Goal: Information Seeking & Learning: Learn about a topic

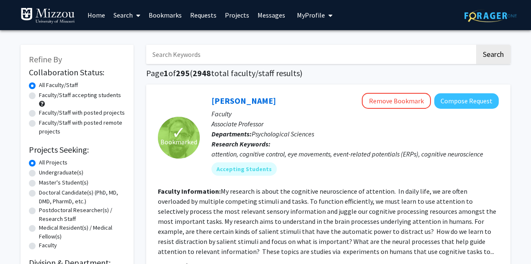
click at [317, 12] on span "My Profile" at bounding box center [311, 15] width 28 height 8
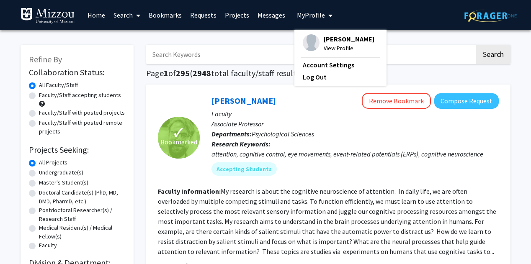
click at [330, 44] on span "View Profile" at bounding box center [349, 48] width 51 height 9
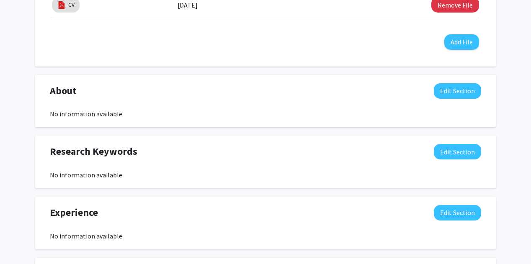
scroll to position [316, 0]
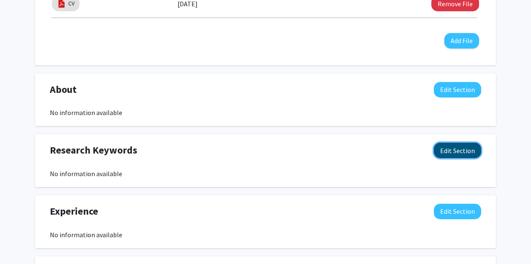
click at [443, 151] on button "Edit Section" at bounding box center [457, 150] width 47 height 15
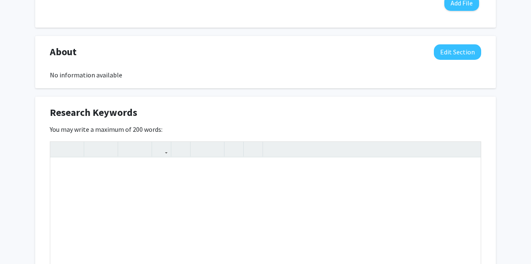
scroll to position [355, 0]
click at [272, 215] on div "Note to users with screen readers: Please deactivate our accessibility plugin f…" at bounding box center [265, 220] width 430 height 126
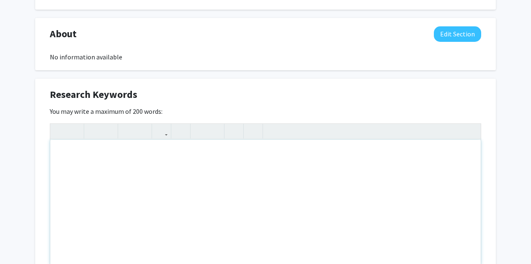
scroll to position [376, 0]
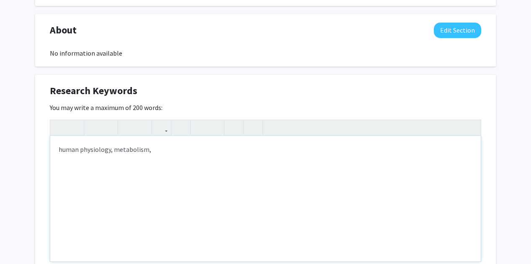
type textarea "human physiology, metabolism"
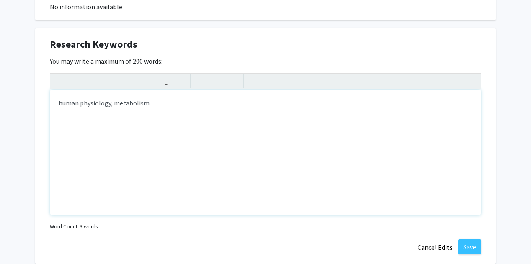
scroll to position [423, 0]
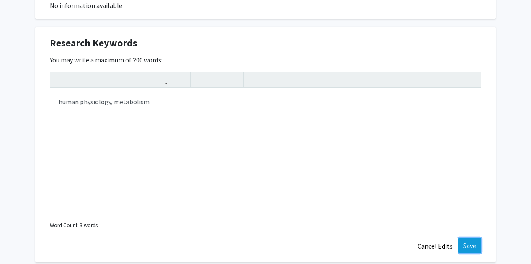
click at [475, 242] on button "Save" at bounding box center [469, 245] width 23 height 15
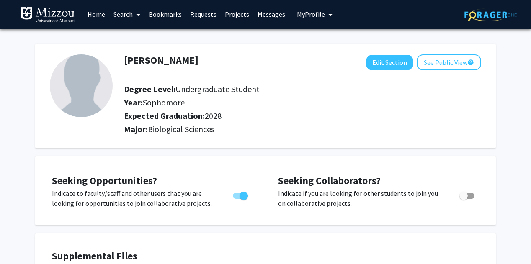
scroll to position [0, 0]
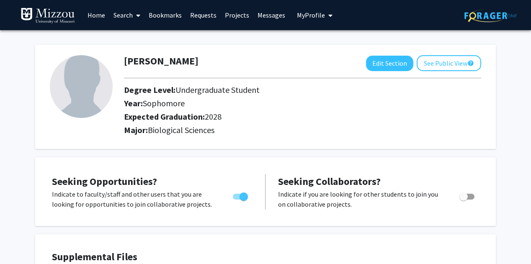
click at [120, 16] on link "Search" at bounding box center [126, 14] width 35 height 29
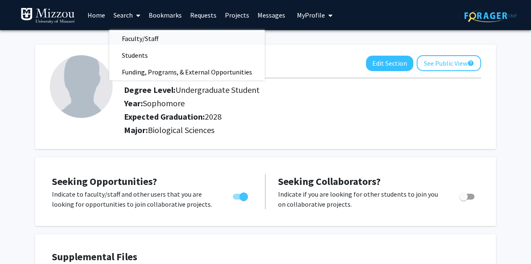
click at [134, 37] on span "Faculty/Staff" at bounding box center [140, 38] width 62 height 17
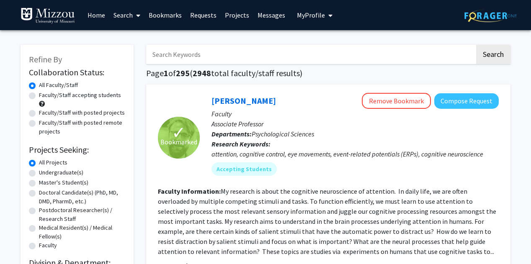
click at [50, 173] on label "Undergraduate(s)" at bounding box center [61, 172] width 44 height 9
click at [44, 173] on input "Undergraduate(s)" at bounding box center [41, 170] width 5 height 5
radio input "true"
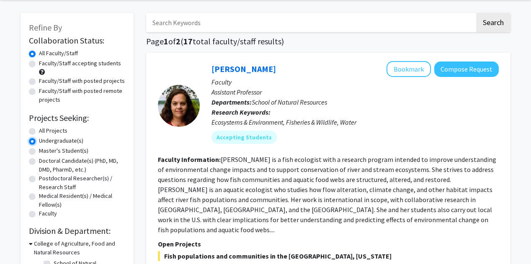
scroll to position [30, 0]
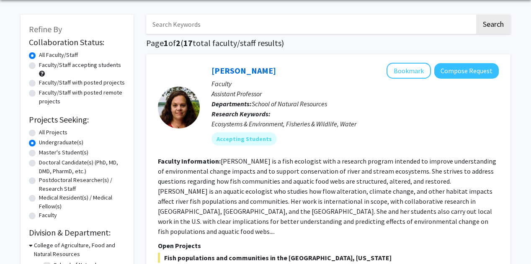
click at [245, 24] on input "Search Keywords" at bounding box center [310, 24] width 329 height 19
type input "metabolism"
click at [476, 15] on button "Search" at bounding box center [493, 24] width 34 height 19
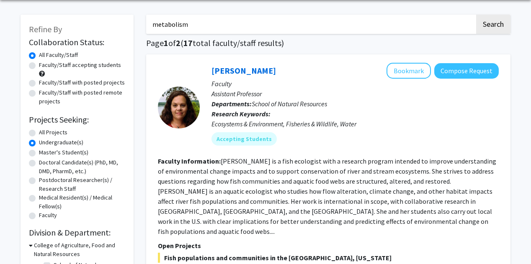
radio input "true"
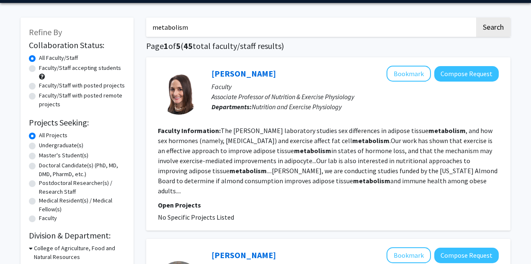
scroll to position [28, 0]
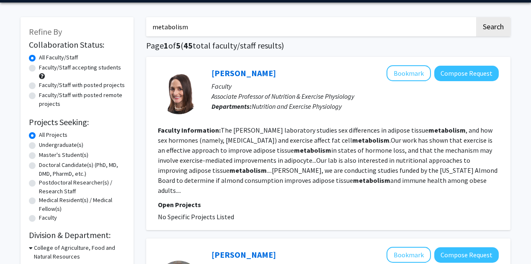
click at [70, 67] on label "Faculty/Staff accepting students" at bounding box center [80, 67] width 82 height 9
click at [44, 67] on input "Faculty/Staff accepting students" at bounding box center [41, 65] width 5 height 5
radio input "true"
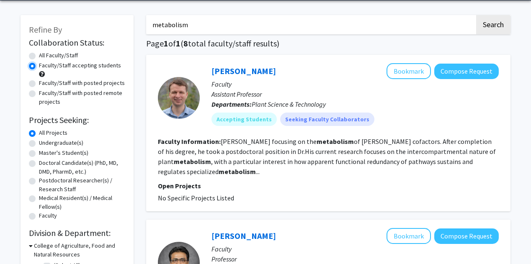
scroll to position [28, 0]
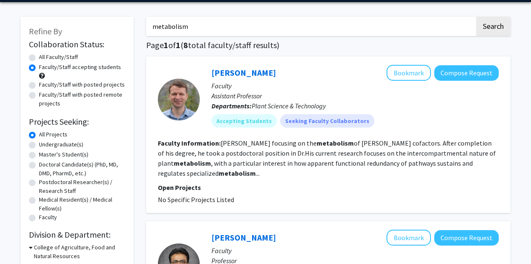
click at [107, 85] on label "Faculty/Staff with posted projects" at bounding box center [82, 84] width 86 height 9
click at [44, 85] on input "Faculty/Staff with posted projects" at bounding box center [41, 82] width 5 height 5
radio input "true"
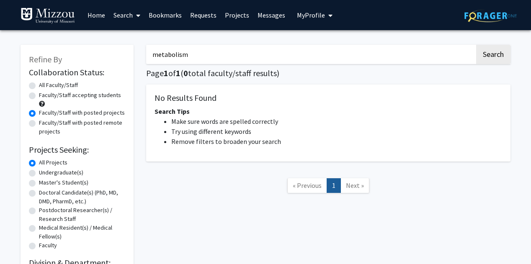
click at [95, 95] on label "Faculty/Staff accepting students" at bounding box center [80, 95] width 82 height 9
click at [44, 95] on input "Faculty/Staff accepting students" at bounding box center [41, 93] width 5 height 5
radio input "true"
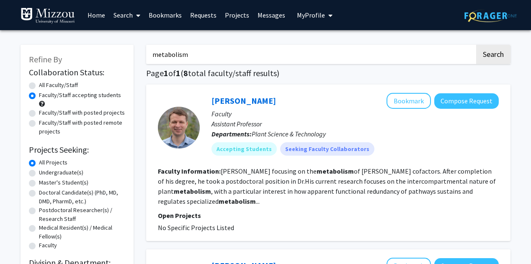
click at [62, 86] on label "All Faculty/Staff" at bounding box center [58, 85] width 39 height 9
click at [44, 86] on input "All Faculty/Staff" at bounding box center [41, 83] width 5 height 5
radio input "true"
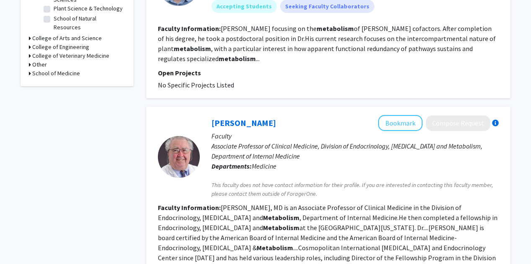
scroll to position [309, 0]
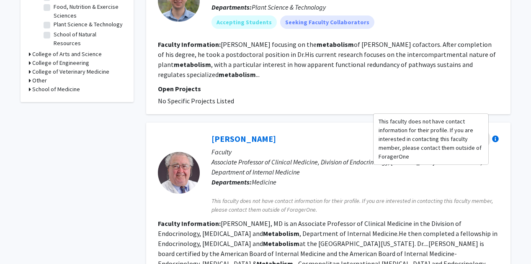
click at [494, 136] on div at bounding box center [495, 139] width 7 height 7
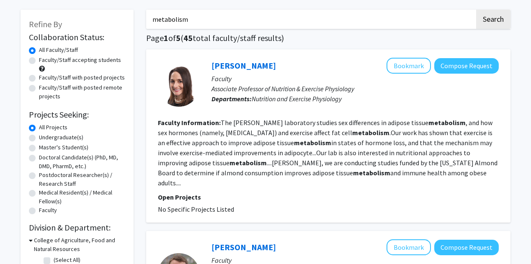
scroll to position [34, 0]
